Goal: Transaction & Acquisition: Purchase product/service

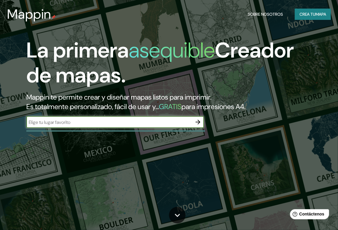
click at [127, 125] on input "text" at bounding box center [109, 122] width 166 height 7
type input "18°29′42″ N, 69°18′19″ W"
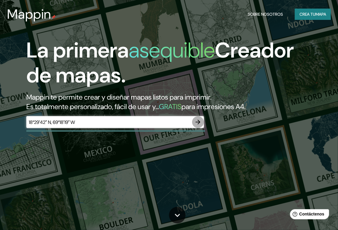
click at [198, 124] on icon "button" at bounding box center [197, 121] width 7 height 7
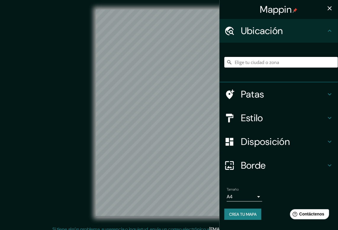
click at [250, 64] on input "Elige tu ciudad o zona" at bounding box center [281, 62] width 114 height 11
click at [256, 63] on input "Elige tu ciudad o zona" at bounding box center [281, 62] width 114 height 11
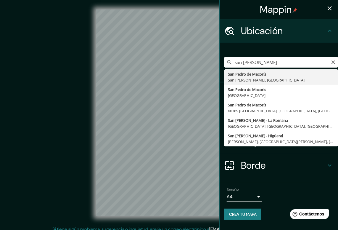
type input "San [PERSON_NAME], [GEOGRAPHIC_DATA][PERSON_NAME], [GEOGRAPHIC_DATA]"
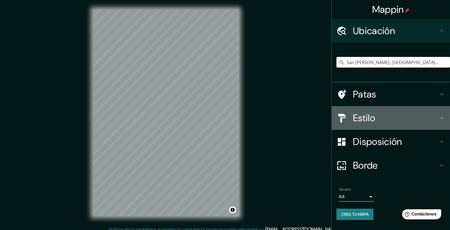
click at [342, 126] on div "Estilo" at bounding box center [391, 118] width 118 height 24
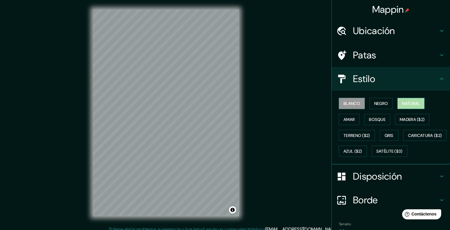
click at [342, 101] on font "Natural" at bounding box center [411, 103] width 18 height 5
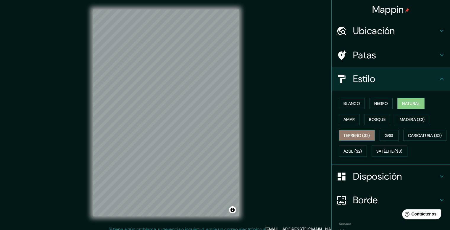
click at [342, 133] on font "Terreno ($2)" at bounding box center [357, 135] width 27 height 5
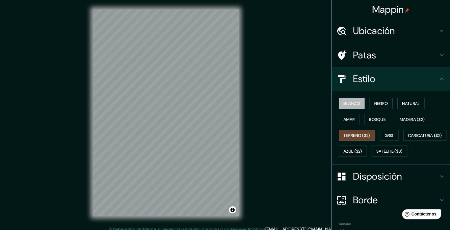
click at [342, 104] on font "Blanco" at bounding box center [352, 103] width 17 height 5
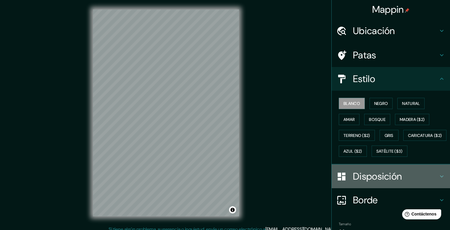
click at [342, 182] on font "Disposición" at bounding box center [377, 176] width 49 height 12
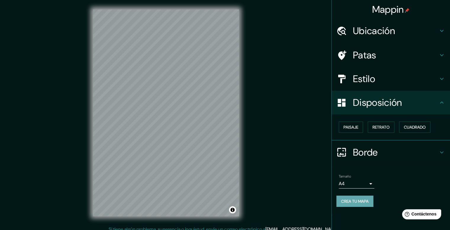
click at [342, 198] on font "Crea tu mapa" at bounding box center [355, 200] width 28 height 5
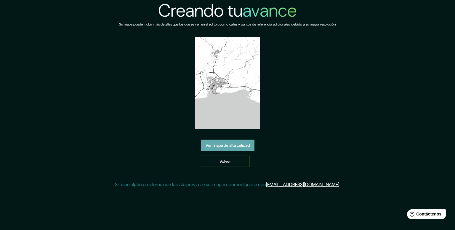
click at [233, 142] on font "Ver mapa de alta calidad" at bounding box center [227, 145] width 44 height 8
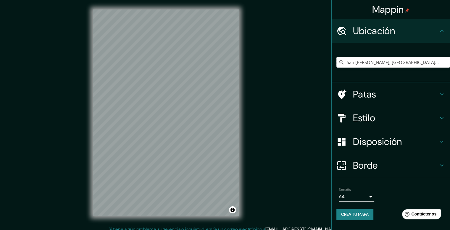
click at [372, 63] on input "San [PERSON_NAME], [GEOGRAPHIC_DATA][PERSON_NAME], [GEOGRAPHIC_DATA]" at bounding box center [394, 62] width 114 height 11
click at [395, 62] on input "San [PERSON_NAME], [GEOGRAPHIC_DATA][PERSON_NAME], [GEOGRAPHIC_DATA]" at bounding box center [394, 62] width 114 height 11
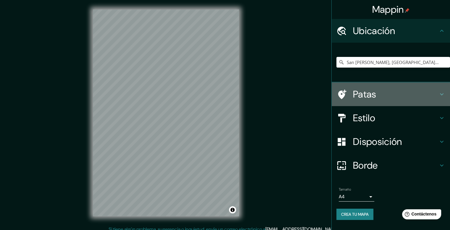
click at [386, 91] on h4 "Patas" at bounding box center [395, 94] width 85 height 12
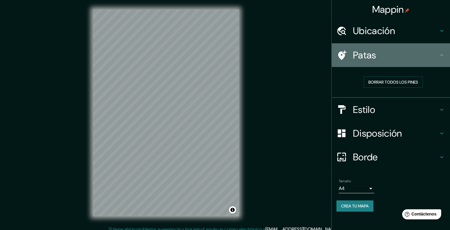
click at [380, 59] on h4 "Patas" at bounding box center [395, 55] width 85 height 12
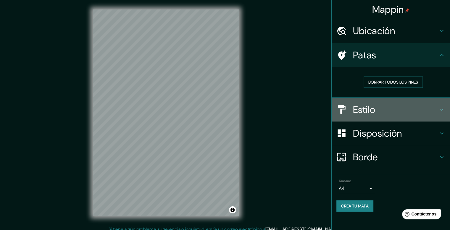
click at [355, 102] on div "Estilo" at bounding box center [391, 110] width 118 height 24
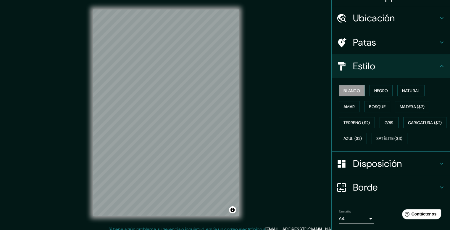
scroll to position [46, 0]
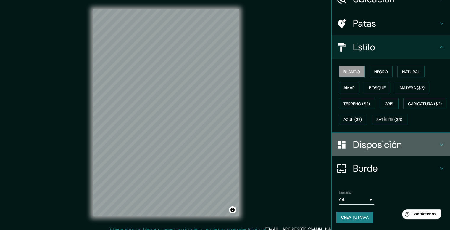
click at [405, 142] on h4 "Disposición" at bounding box center [395, 145] width 85 height 12
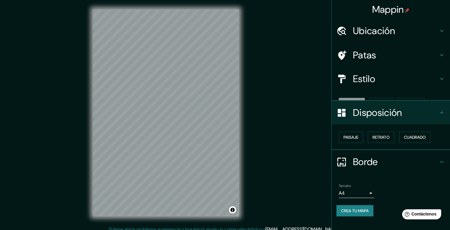
scroll to position [0, 0]
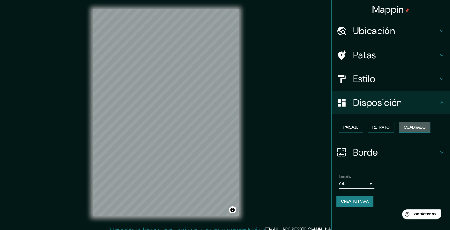
click at [405, 126] on font "Cuadrado" at bounding box center [415, 126] width 22 height 5
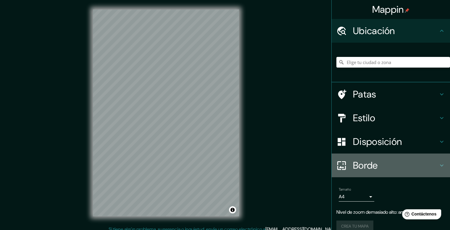
click at [392, 167] on h4 "Borde" at bounding box center [395, 165] width 85 height 12
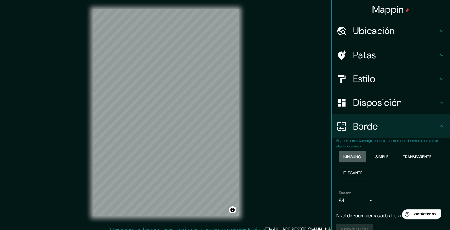
click at [356, 159] on font "Ninguno" at bounding box center [353, 157] width 18 height 8
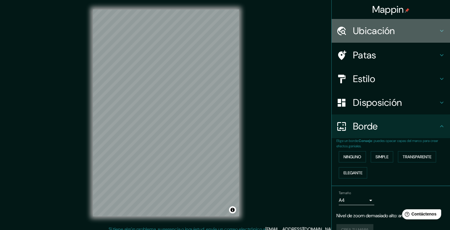
click at [378, 29] on font "Ubicación" at bounding box center [374, 31] width 42 height 12
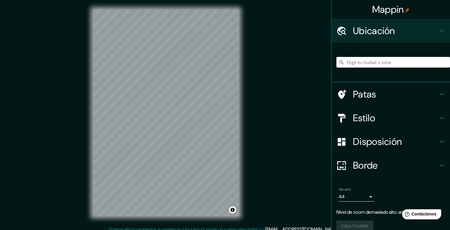
click at [362, 61] on input "Elige tu ciudad o zona" at bounding box center [394, 62] width 114 height 11
click at [359, 65] on input "Elige tu ciudad o zona" at bounding box center [394, 62] width 114 height 11
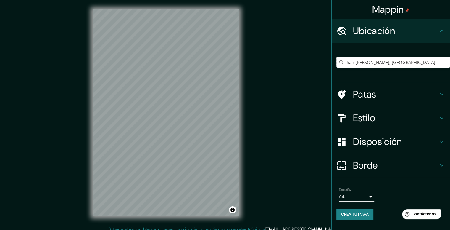
type input "San [PERSON_NAME], [GEOGRAPHIC_DATA][PERSON_NAME], [GEOGRAPHIC_DATA]"
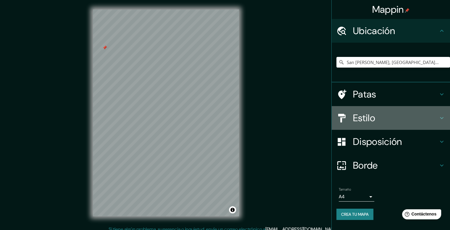
click at [345, 115] on icon at bounding box center [342, 118] width 10 height 10
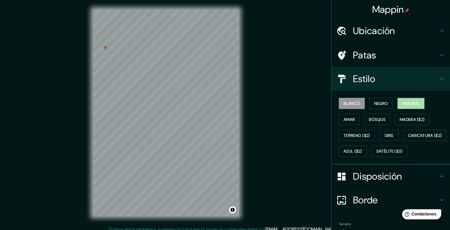
click at [404, 102] on font "Natural" at bounding box center [411, 103] width 18 height 5
click at [376, 118] on font "Bosque" at bounding box center [377, 119] width 17 height 5
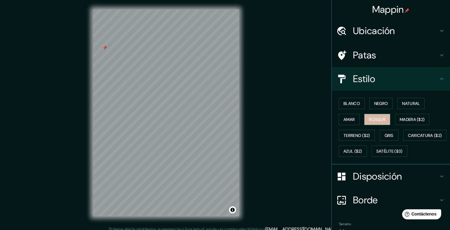
click at [376, 118] on font "Bosque" at bounding box center [377, 119] width 17 height 5
click at [339, 116] on button "Amar" at bounding box center [349, 119] width 21 height 11
click at [385, 136] on font "Gris" at bounding box center [389, 135] width 9 height 5
click at [104, 46] on div at bounding box center [104, 47] width 5 height 5
click at [352, 102] on font "Blanco" at bounding box center [352, 103] width 17 height 5
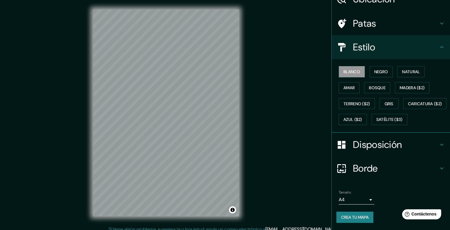
scroll to position [46, 0]
click at [358, 215] on font "Crea tu mapa" at bounding box center [355, 216] width 28 height 5
click at [350, 219] on font "Crea tu mapa" at bounding box center [355, 216] width 28 height 5
click at [361, 217] on font "Crea tu mapa" at bounding box center [355, 216] width 28 height 5
drag, startPoint x: 441, startPoint y: 0, endPoint x: 294, endPoint y: 62, distance: 158.9
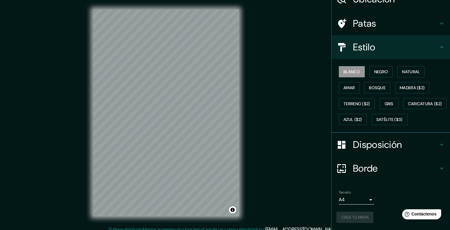
click at [294, 62] on div "Mappin Ubicación San Pedro de Macorís, San Pedro de Macorís, República Dominica…" at bounding box center [225, 117] width 450 height 235
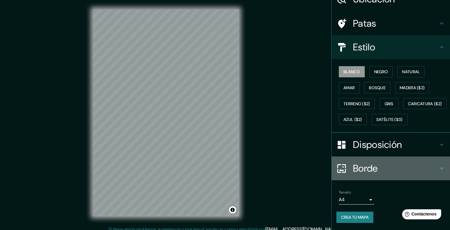
click at [362, 172] on font "Borde" at bounding box center [365, 168] width 25 height 12
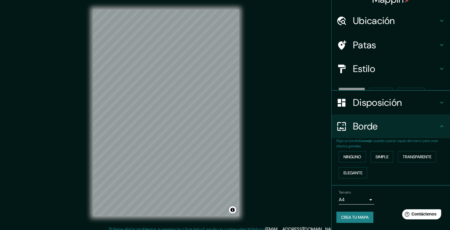
scroll to position [0, 0]
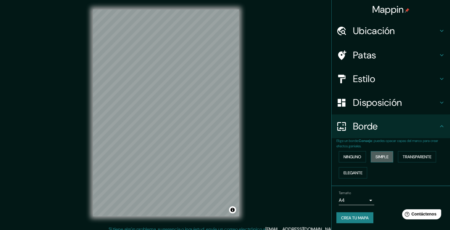
click at [381, 154] on font "Simple" at bounding box center [382, 156] width 13 height 5
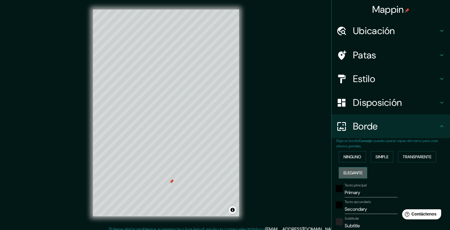
click at [346, 170] on font "Elegante" at bounding box center [353, 172] width 19 height 5
click at [413, 151] on button "Transparente" at bounding box center [417, 156] width 38 height 11
click at [172, 182] on div at bounding box center [171, 181] width 5 height 5
drag, startPoint x: 174, startPoint y: 181, endPoint x: 185, endPoint y: 188, distance: 12.8
click at [185, 188] on div at bounding box center [183, 186] width 5 height 5
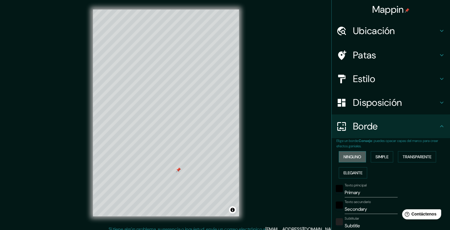
click at [354, 153] on font "Ninguno" at bounding box center [353, 157] width 18 height 8
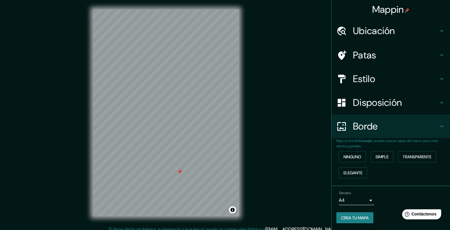
drag, startPoint x: 179, startPoint y: 171, endPoint x: 174, endPoint y: 171, distance: 4.5
click at [177, 171] on div at bounding box center [179, 171] width 5 height 5
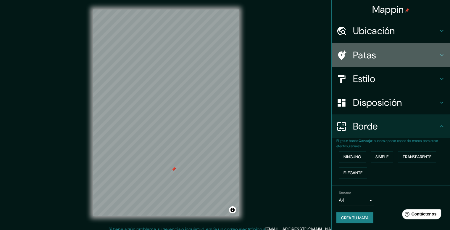
click at [366, 55] on font "Patas" at bounding box center [364, 55] width 23 height 12
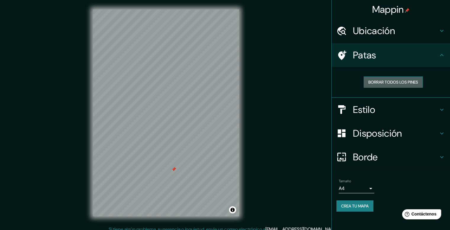
click at [378, 81] on font "Borrar todos los pines" at bounding box center [394, 81] width 50 height 5
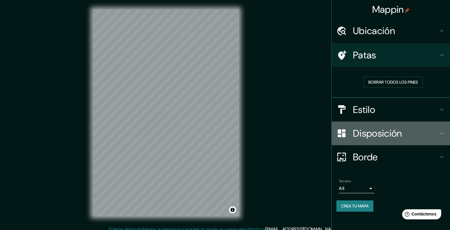
click at [373, 131] on font "Disposición" at bounding box center [377, 133] width 49 height 12
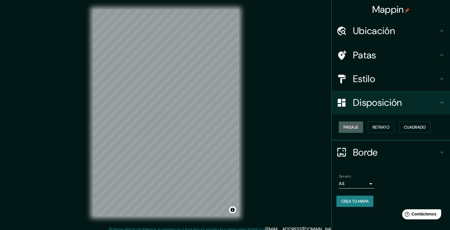
click at [349, 127] on font "Paisaje" at bounding box center [351, 126] width 15 height 5
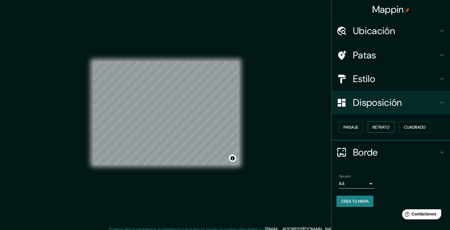
click at [375, 129] on font "Retrato" at bounding box center [381, 127] width 17 height 8
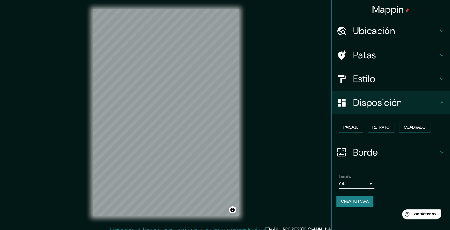
click at [400, 127] on div "Paisaje Retrato Cuadrado" at bounding box center [394, 127] width 114 height 16
click at [355, 200] on font "Crea tu mapa" at bounding box center [355, 200] width 28 height 5
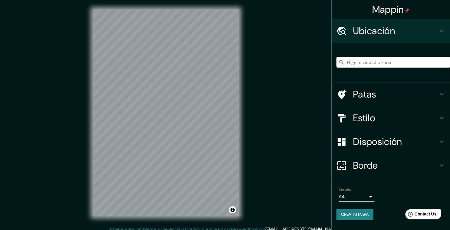
click at [347, 60] on input "Elige tu ciudad o zona" at bounding box center [394, 62] width 114 height 11
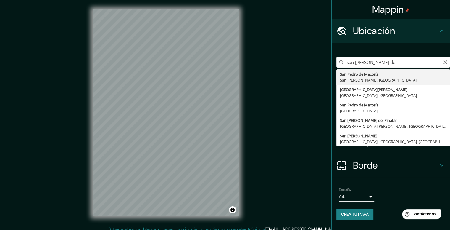
type input "San [PERSON_NAME], [GEOGRAPHIC_DATA][PERSON_NAME], [GEOGRAPHIC_DATA]"
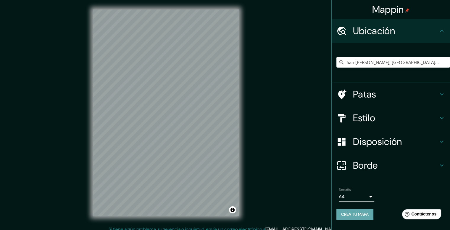
click at [364, 216] on font "Crea tu mapa" at bounding box center [355, 213] width 28 height 5
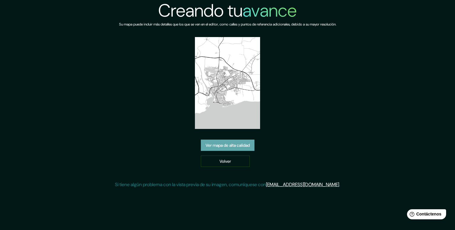
click at [240, 144] on font "Ver mapa de alta calidad" at bounding box center [227, 145] width 44 height 5
